Goal: Task Accomplishment & Management: Manage account settings

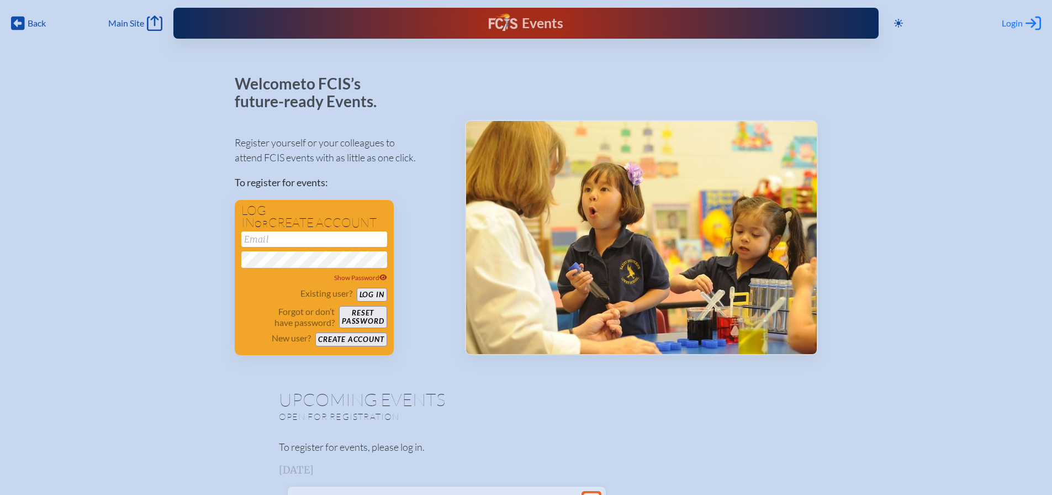
type input "[EMAIL_ADDRESS][DOMAIN_NAME]"
click at [1011, 27] on span "Login" at bounding box center [1011, 23] width 21 height 11
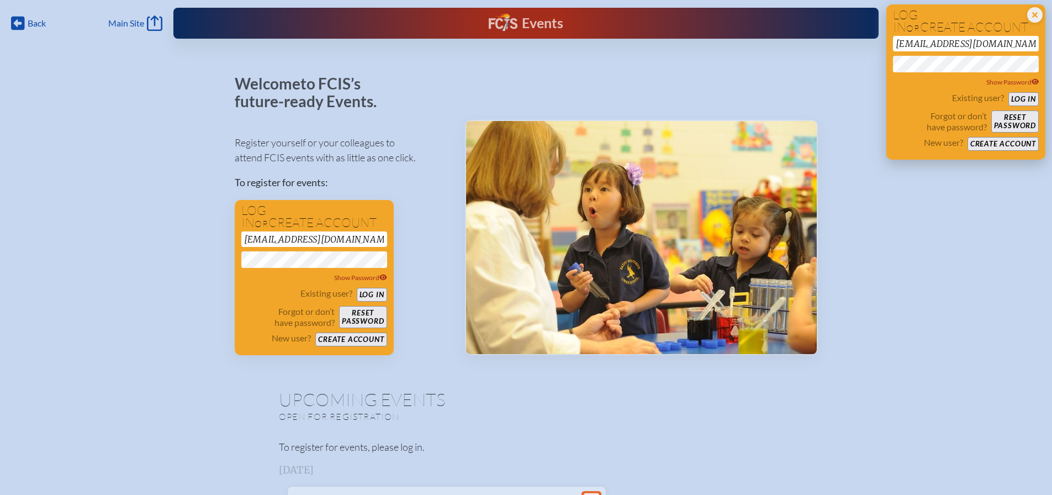
click at [1022, 97] on button "Log in" at bounding box center [1023, 99] width 30 height 14
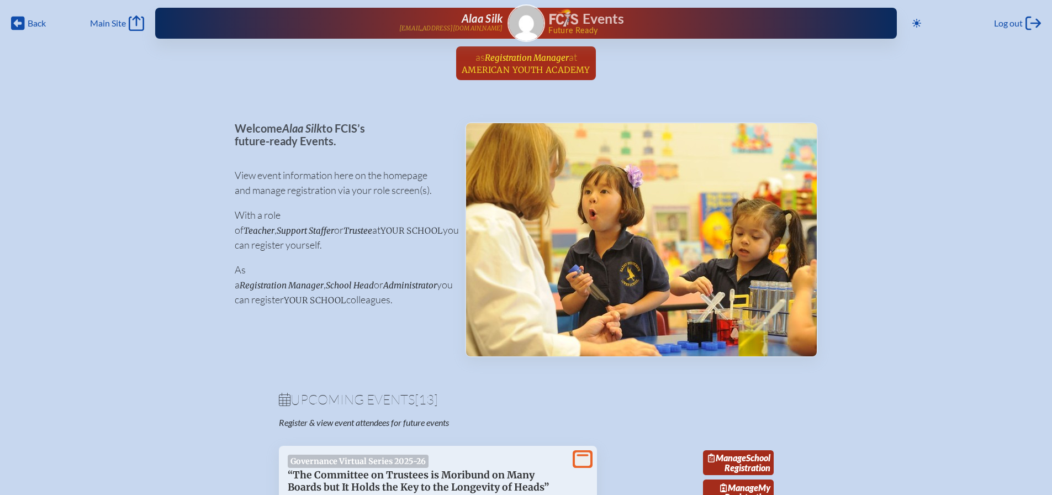
click at [533, 58] on span "Registration Manager" at bounding box center [527, 57] width 84 height 10
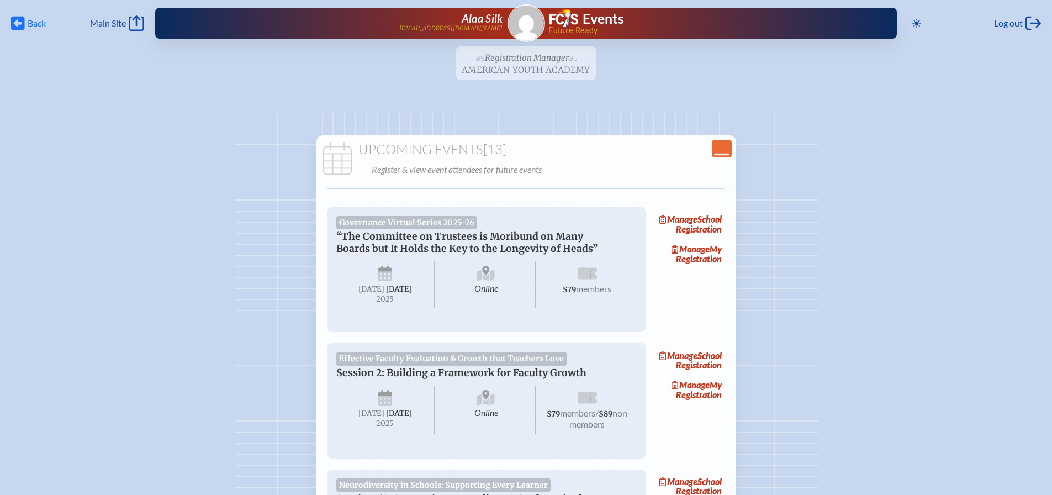
click at [22, 25] on icon at bounding box center [18, 24] width 14 height 14
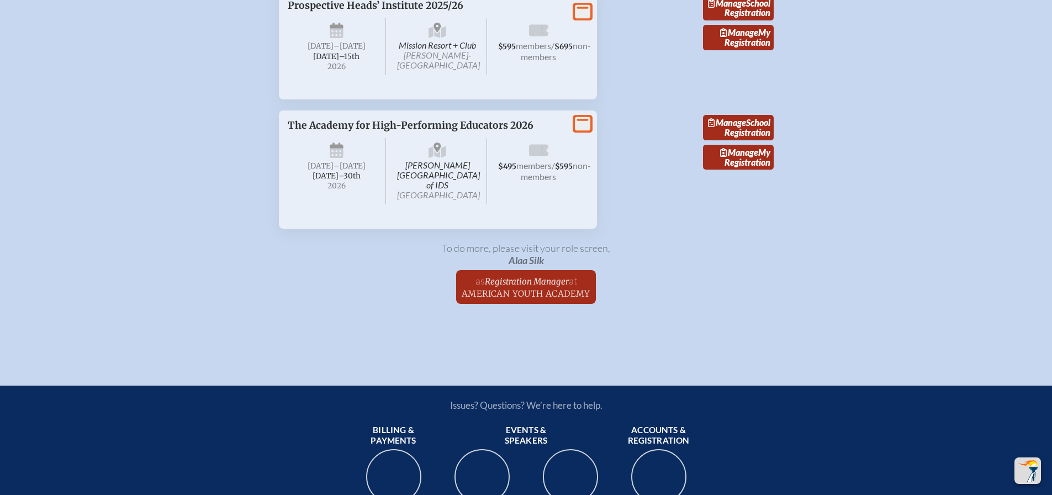
scroll to position [2153, 0]
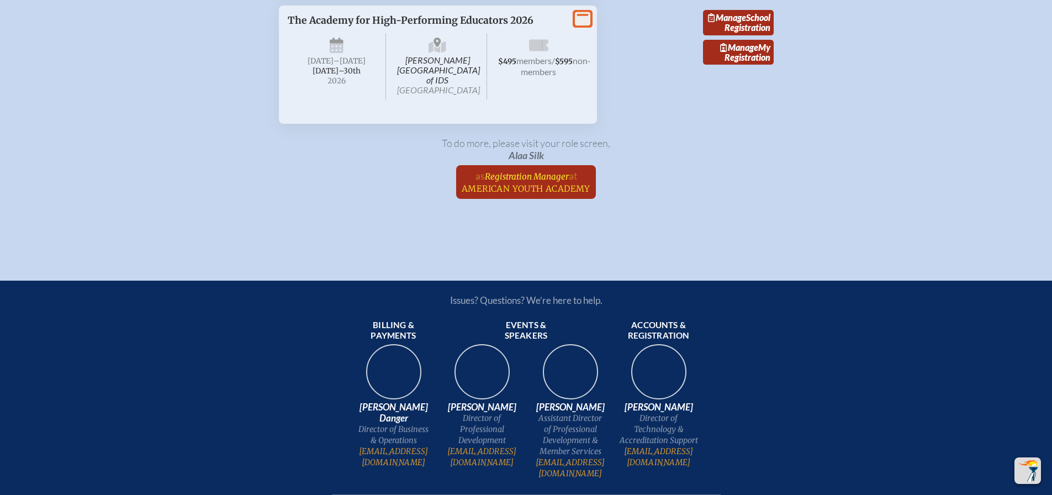
click at [517, 194] on span "American Youth Academy" at bounding box center [526, 188] width 129 height 10
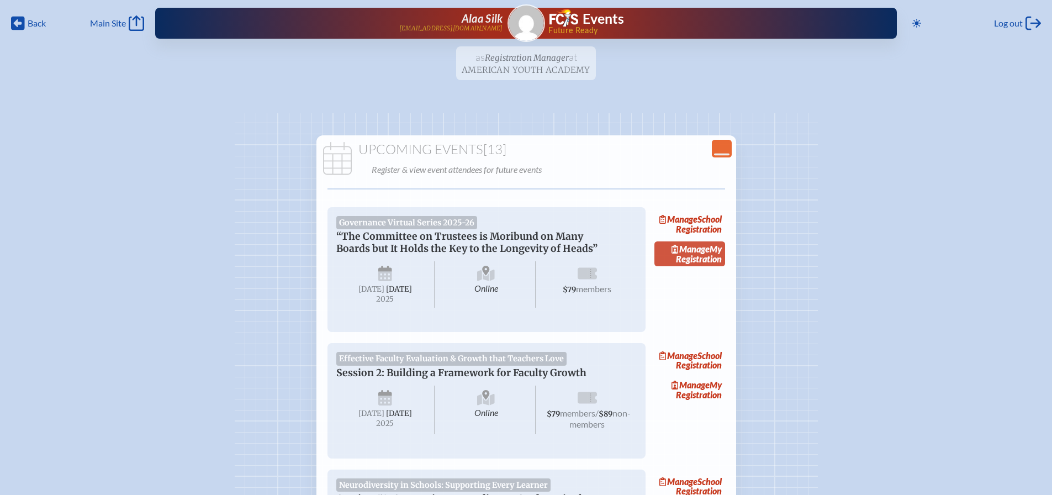
click at [697, 254] on span "Manage" at bounding box center [690, 248] width 38 height 10
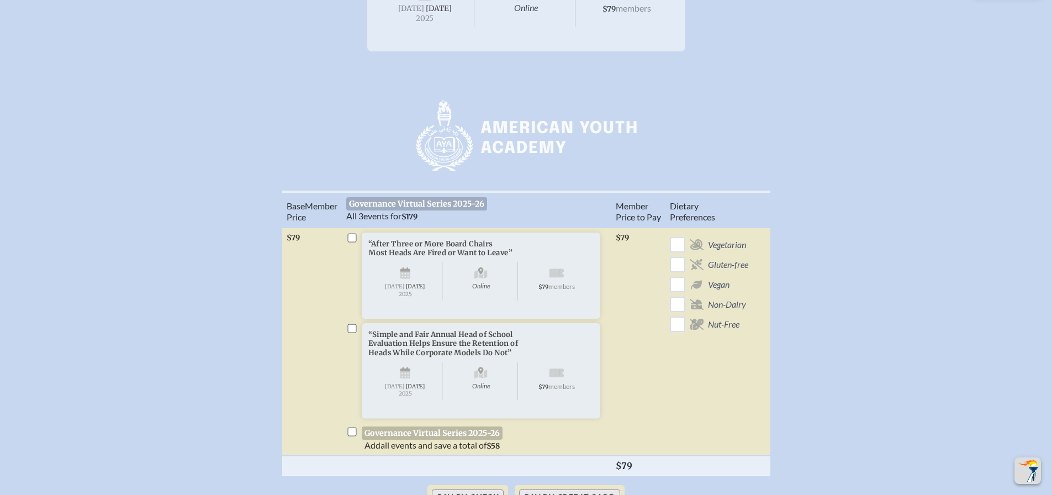
scroll to position [276, 0]
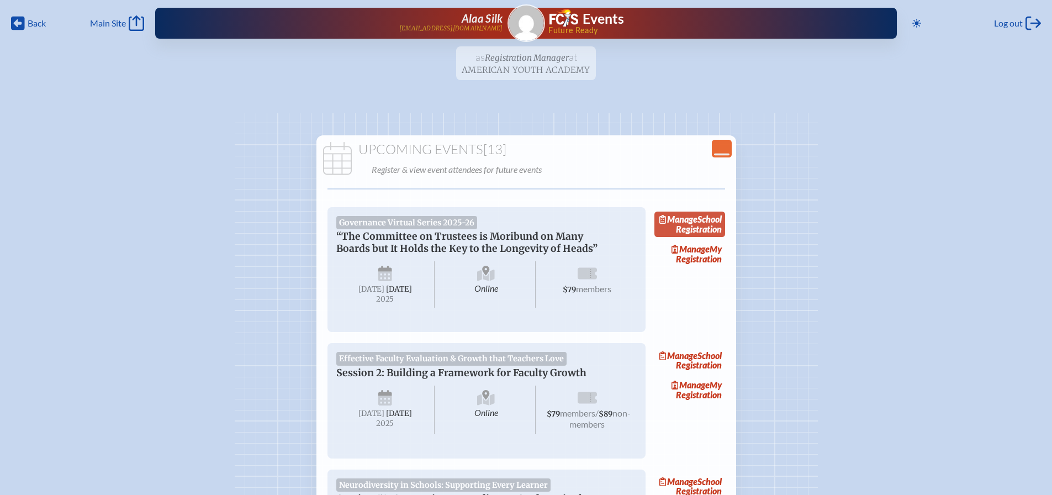
click at [710, 226] on link "Manage School Registration" at bounding box center [689, 223] width 71 height 25
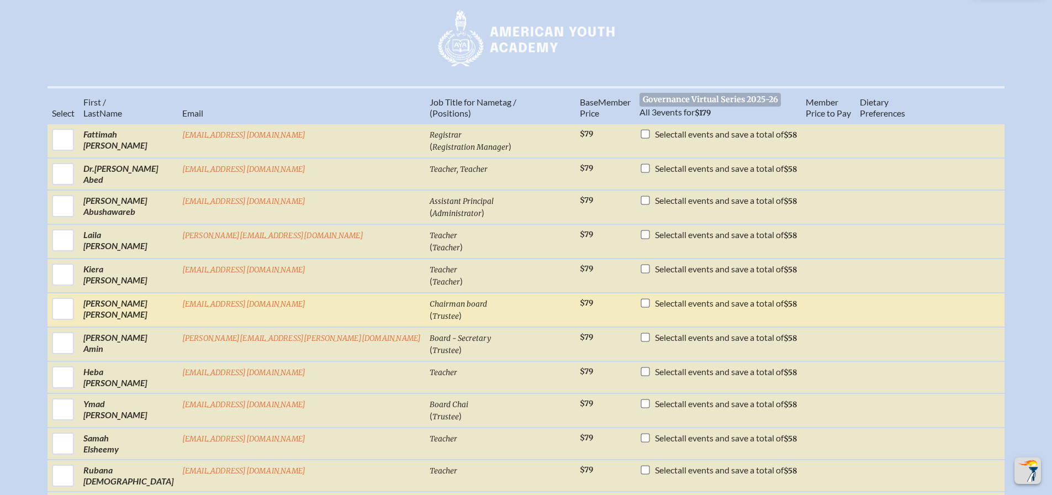
scroll to position [386, 0]
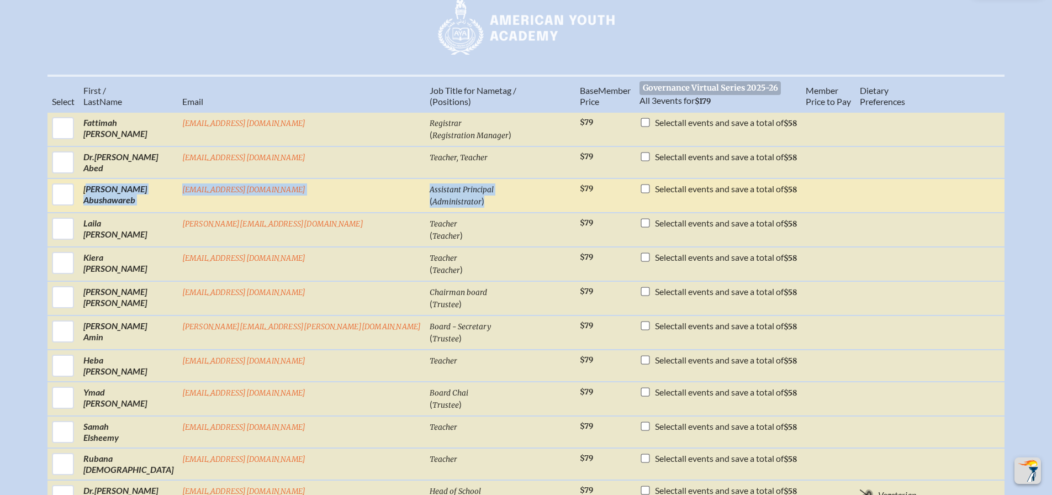
drag, startPoint x: 145, startPoint y: 195, endPoint x: 453, endPoint y: 215, distance: 308.2
click at [453, 213] on tr "Ward Abushawareb esassistantprincipal@ayatampa.com Assistant Principal ( Admini…" at bounding box center [525, 195] width 957 height 34
copy tr "Ward Abushawareb esassistantprincipal@ayatampa.com Assistant Principal ( Admini…"
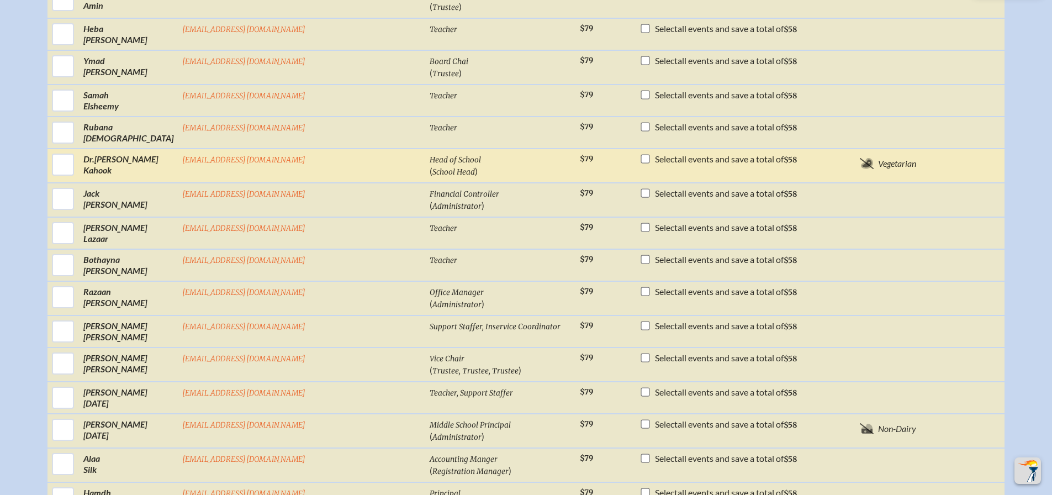
scroll to position [773, 0]
